Goal: Task Accomplishment & Management: Use online tool/utility

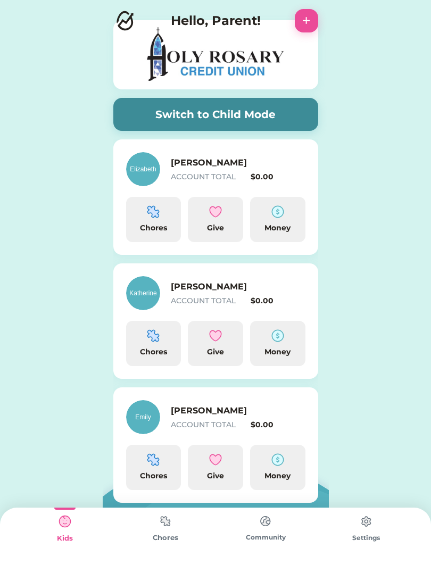
scroll to position [32, 0]
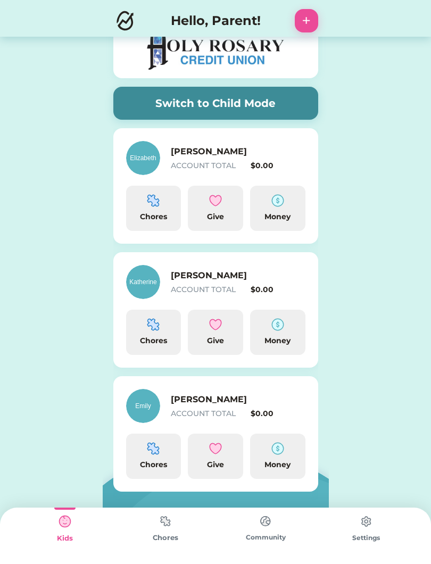
click at [150, 459] on div "Chores" at bounding box center [153, 456] width 55 height 45
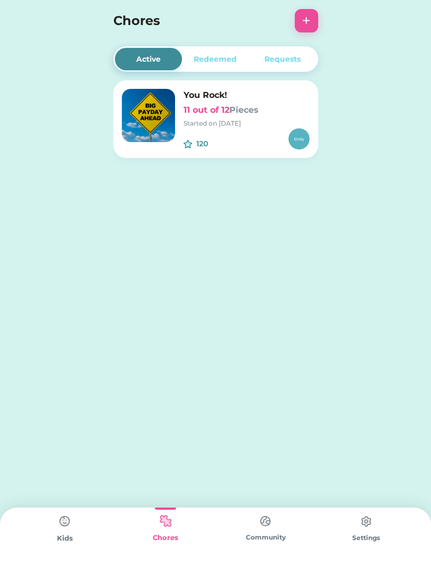
click at [311, 23] on button "+" at bounding box center [306, 20] width 23 height 23
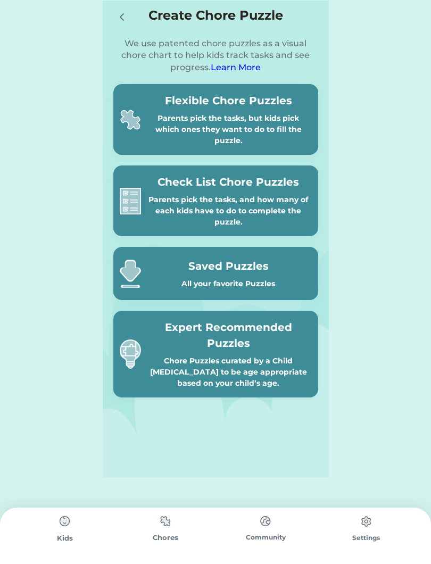
click at [266, 364] on div "Chore Puzzles curated by a Child [MEDICAL_DATA] to be age appropriate based on …" at bounding box center [228, 373] width 167 height 34
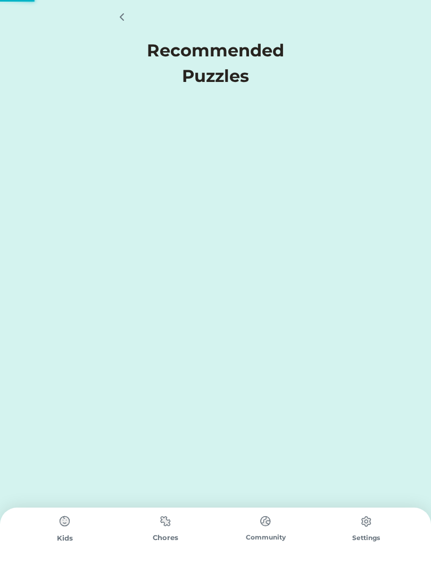
click at [268, 354] on div "Active Redeemed Requests You Rock! 11 out of 12 Pieces Started on 6/30/25 120 $…" at bounding box center [215, 282] width 431 height 564
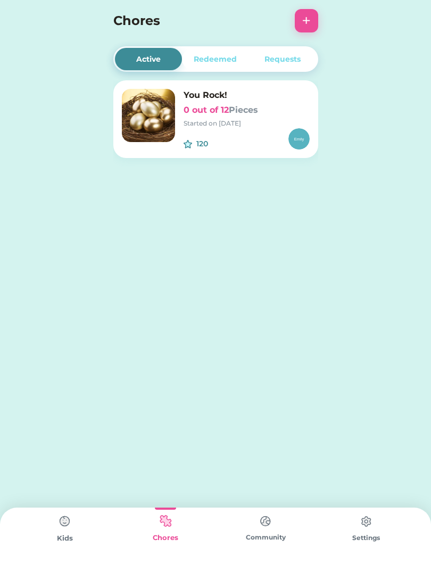
click at [303, 21] on button "+" at bounding box center [306, 20] width 23 height 23
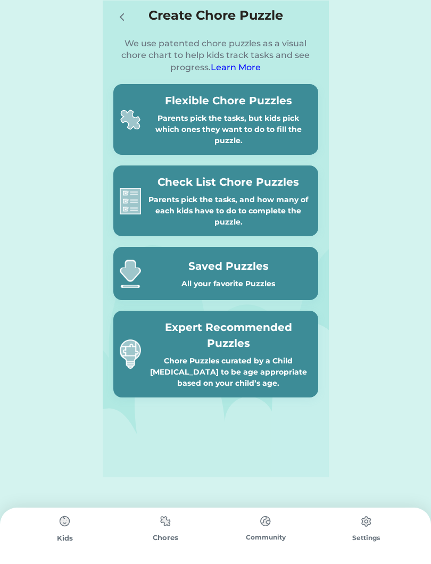
click at [251, 358] on div "Chore Puzzles curated by a Child [MEDICAL_DATA] to be age appropriate based on …" at bounding box center [228, 373] width 167 height 34
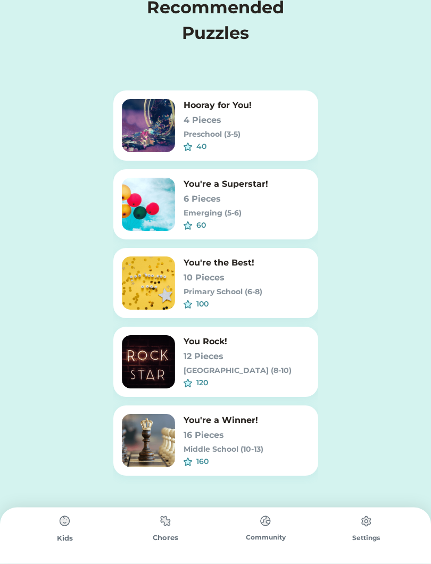
scroll to position [43, 0]
click at [243, 439] on h6 "16 Pieces" at bounding box center [247, 435] width 126 height 13
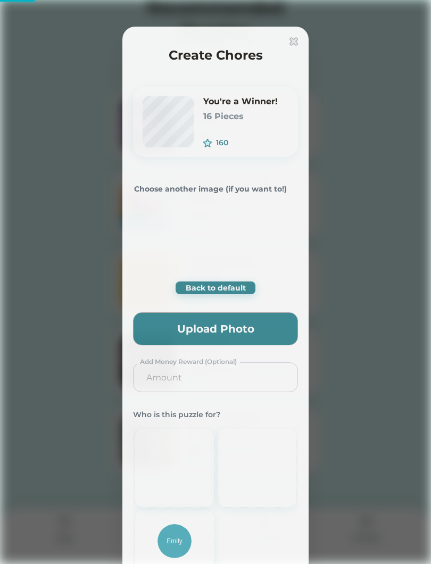
type input "0.2857"
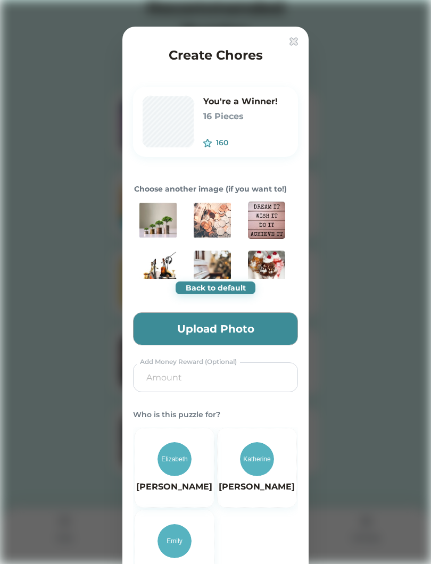
scroll to position [0, 0]
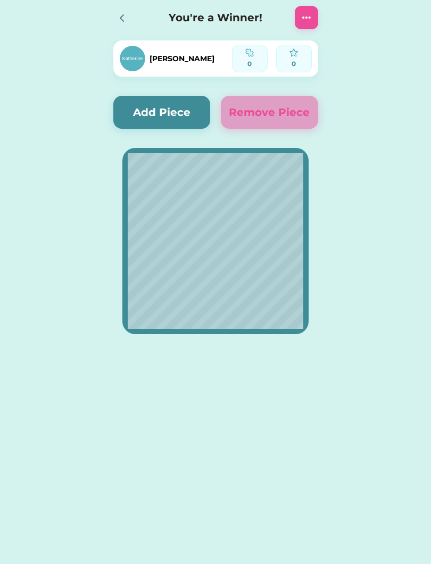
click at [165, 106] on button "Add Piece" at bounding box center [161, 112] width 97 height 33
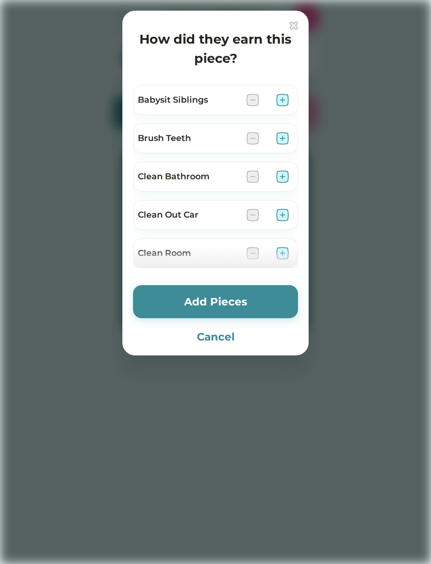
click at [431, 235] on div at bounding box center [215, 282] width 431 height 564
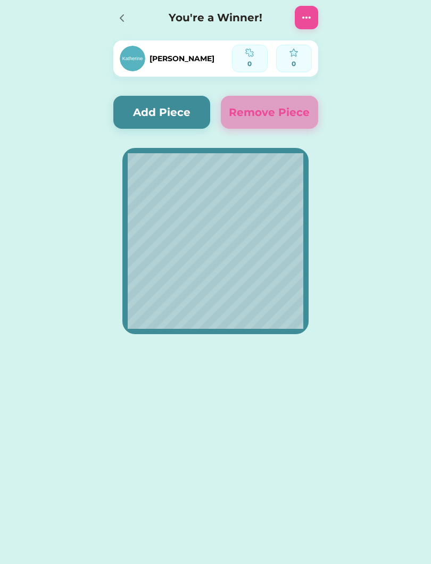
click at [162, 119] on button "Add Piece" at bounding box center [161, 112] width 97 height 33
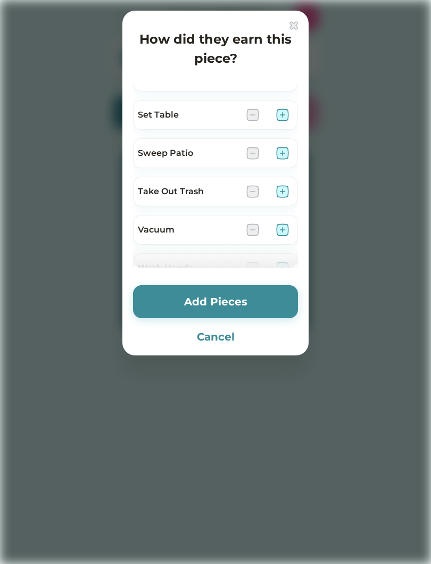
scroll to position [638, 0]
click at [293, 226] on div "Vacuum" at bounding box center [215, 228] width 165 height 30
click at [278, 231] on img at bounding box center [282, 228] width 13 height 13
click at [251, 316] on button "Add Pieces" at bounding box center [215, 301] width 165 height 33
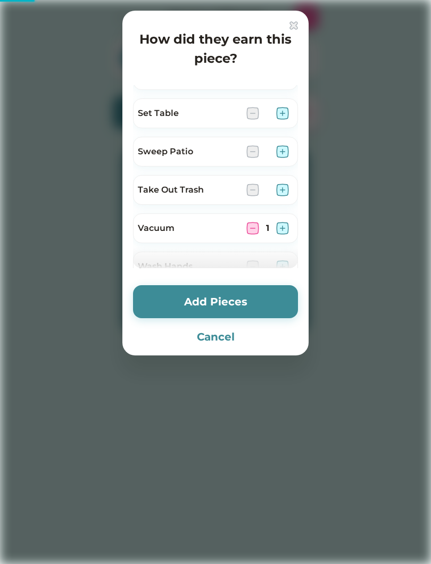
click at [270, 298] on button "Add Pieces" at bounding box center [215, 301] width 165 height 33
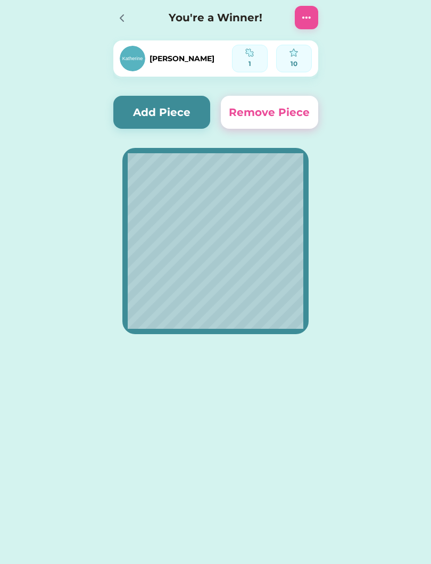
click at [191, 100] on button "Add Piece" at bounding box center [161, 112] width 97 height 33
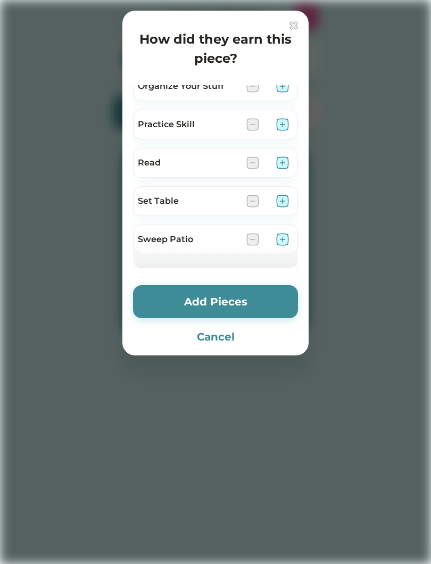
scroll to position [545, 0]
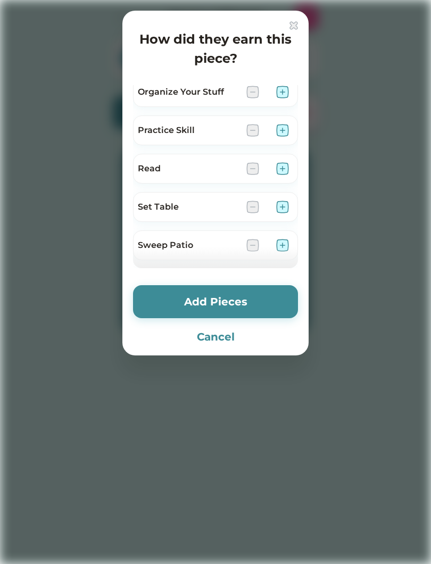
click at [0, 81] on div at bounding box center [215, 282] width 431 height 564
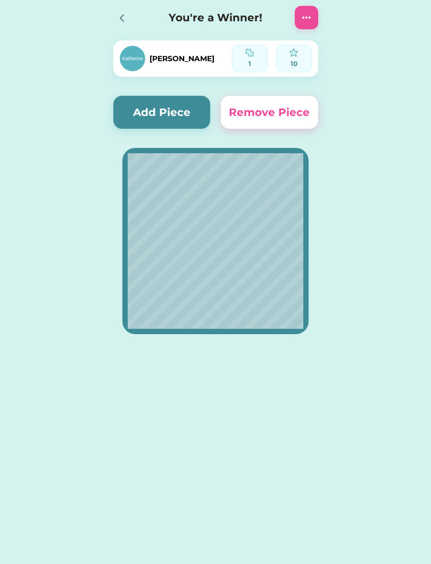
click at [164, 111] on button "Add Piece" at bounding box center [161, 112] width 97 height 33
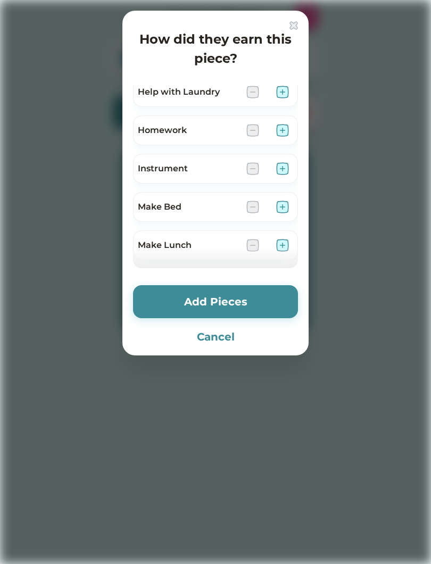
scroll to position [352, 0]
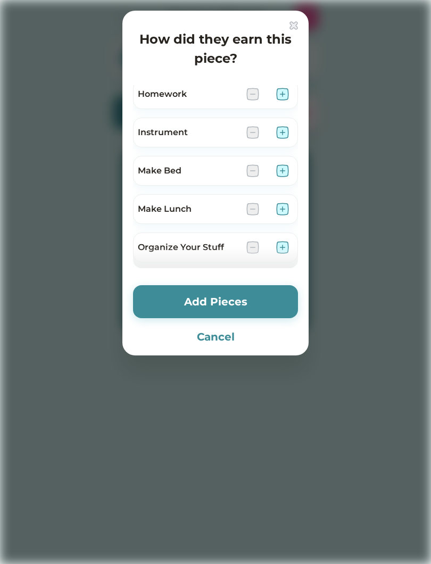
scroll to position [386, 0]
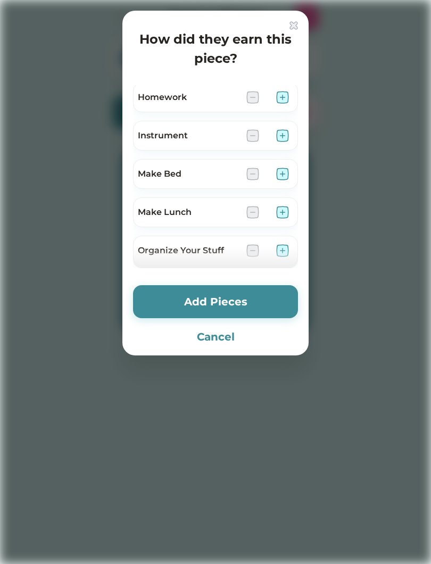
click at [278, 174] on img at bounding box center [282, 174] width 13 height 13
click at [236, 310] on button "Add Pieces" at bounding box center [215, 301] width 165 height 33
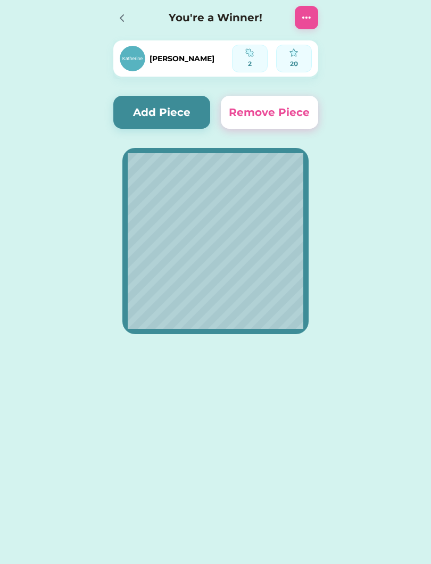
click at [149, 117] on button "Add Piece" at bounding box center [161, 112] width 97 height 33
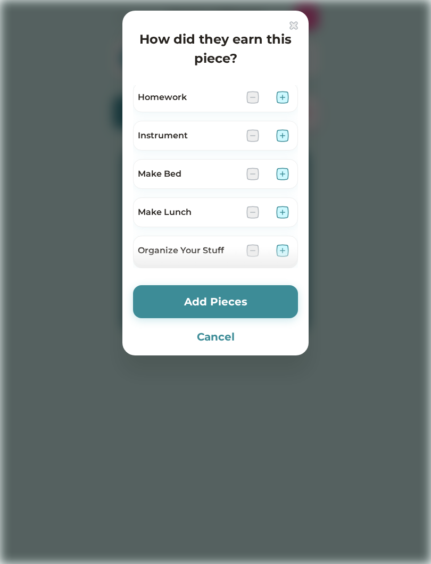
click at [2, 561] on div at bounding box center [215, 282] width 431 height 564
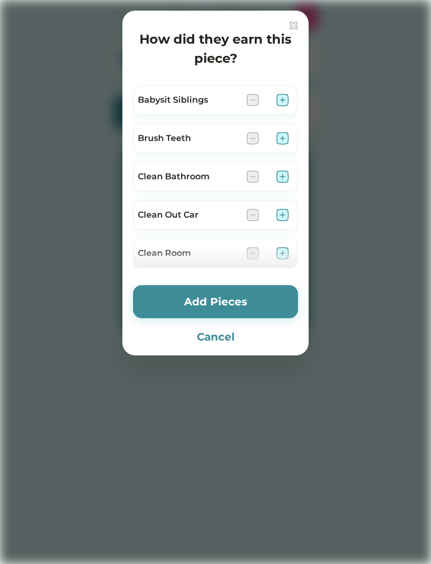
scroll to position [525, 0]
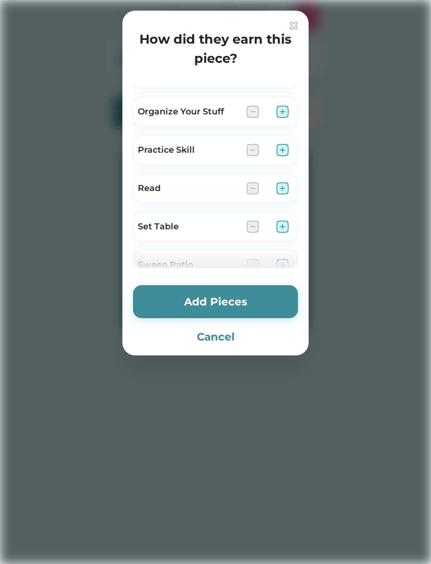
click at [285, 185] on img at bounding box center [282, 188] width 13 height 13
click at [276, 299] on button "Add Pieces" at bounding box center [215, 301] width 165 height 33
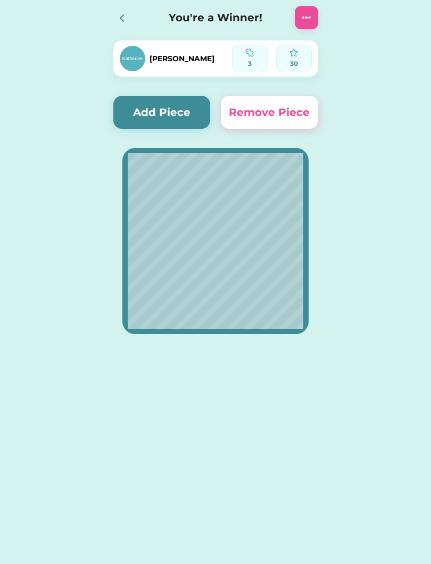
click at [187, 108] on button "Add Piece" at bounding box center [161, 112] width 97 height 33
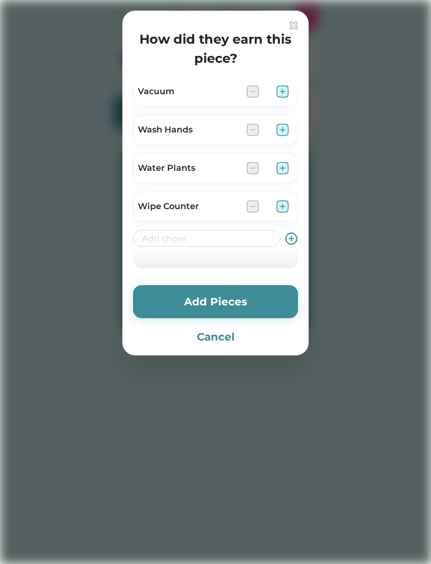
scroll to position [775, 0]
click at [232, 338] on button "Cancel" at bounding box center [215, 337] width 165 height 16
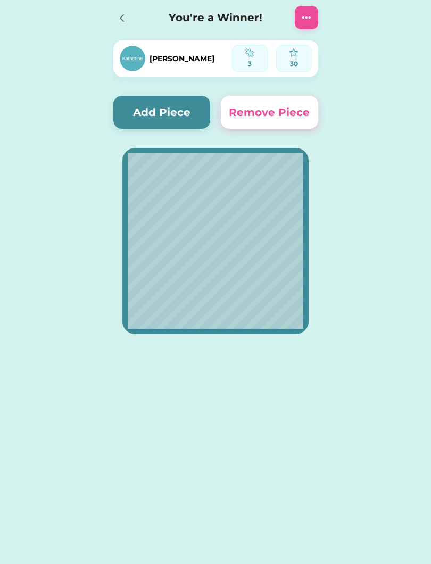
click at [124, 19] on icon at bounding box center [122, 18] width 13 height 13
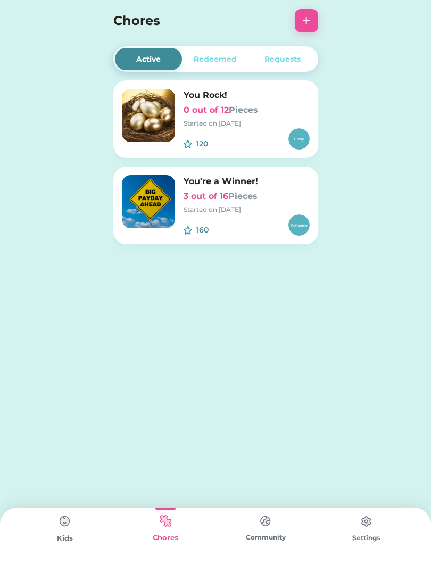
click at [75, 527] on img at bounding box center [64, 521] width 21 height 21
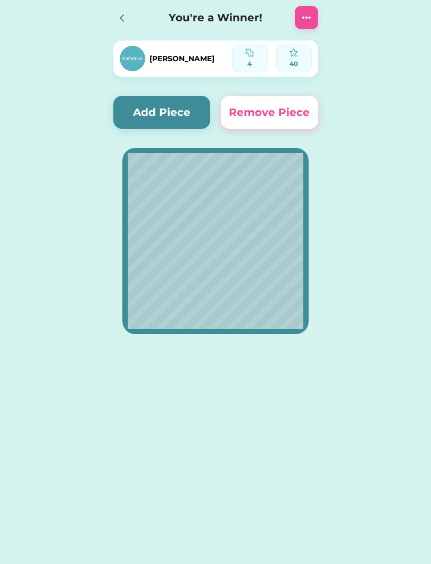
click at [184, 123] on button "Add Piece" at bounding box center [161, 112] width 97 height 33
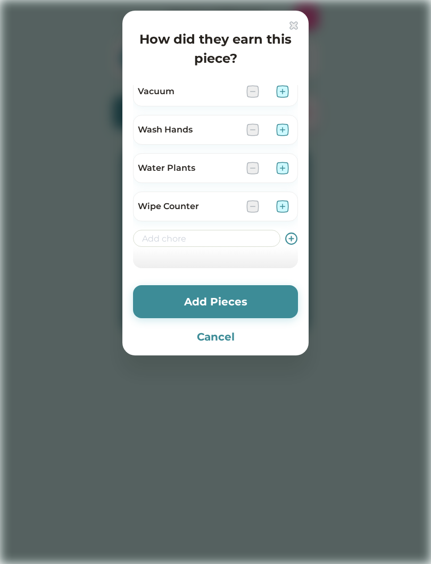
scroll to position [775, 0]
click at [284, 210] on img at bounding box center [282, 206] width 13 height 13
click at [270, 305] on button "Add Pieces" at bounding box center [215, 301] width 165 height 33
